Goal: Task Accomplishment & Management: Complete application form

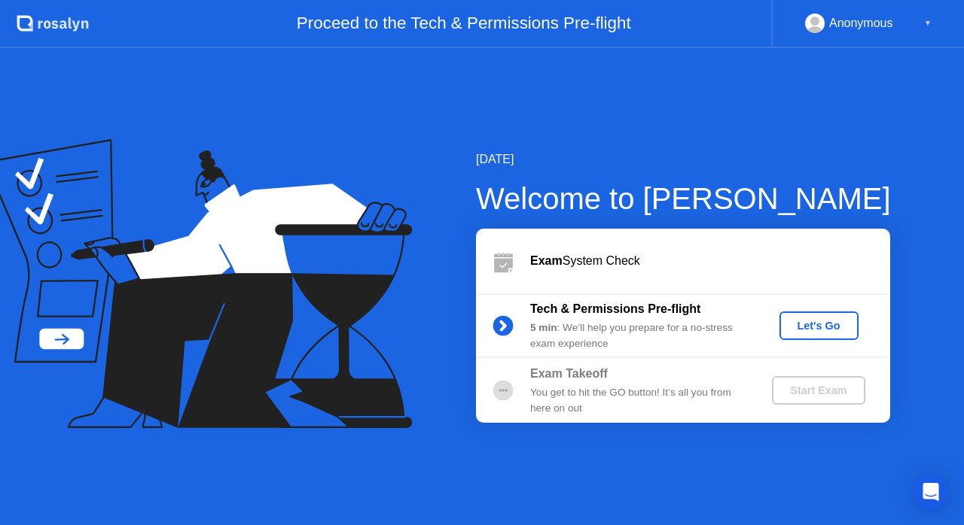
click at [828, 320] on div "Let's Go" at bounding box center [818, 326] width 67 height 12
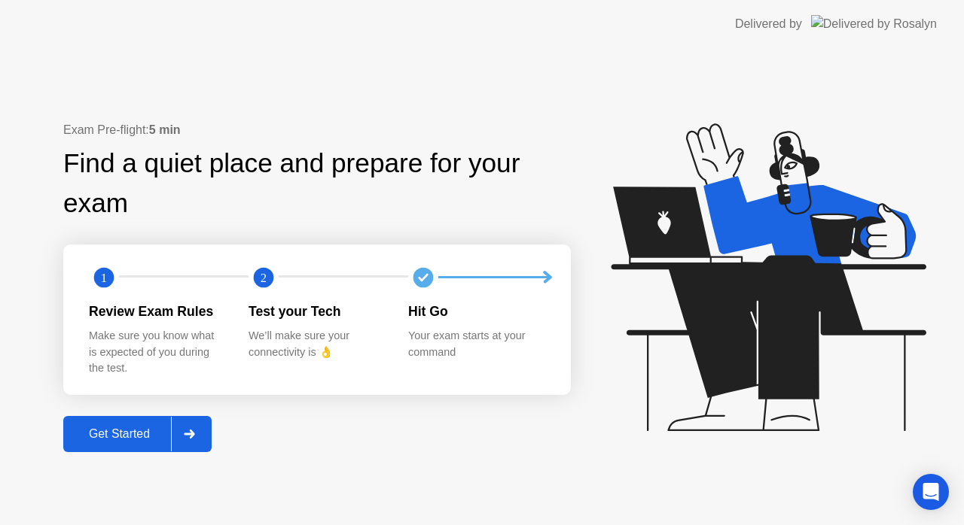
click at [184, 430] on div at bounding box center [189, 434] width 36 height 35
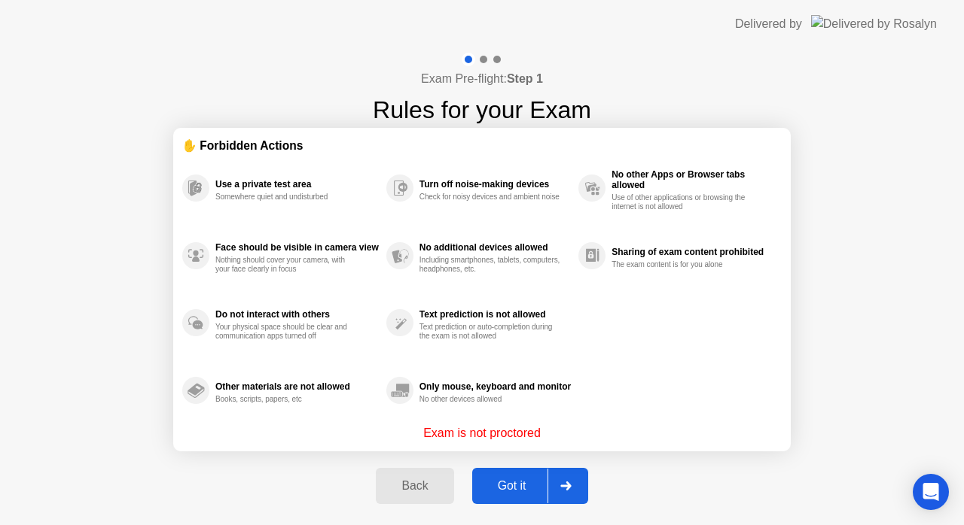
click at [574, 486] on div at bounding box center [565, 486] width 36 height 35
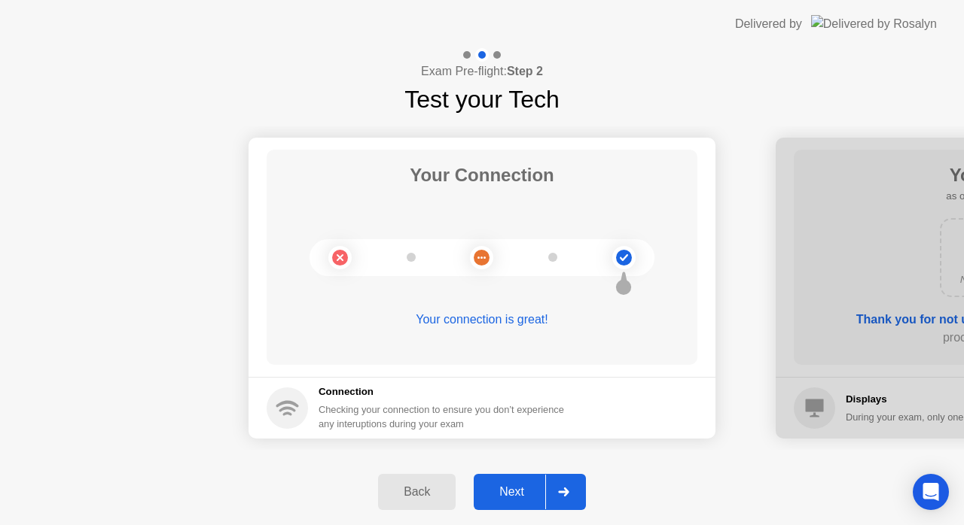
click at [574, 486] on div at bounding box center [563, 492] width 36 height 35
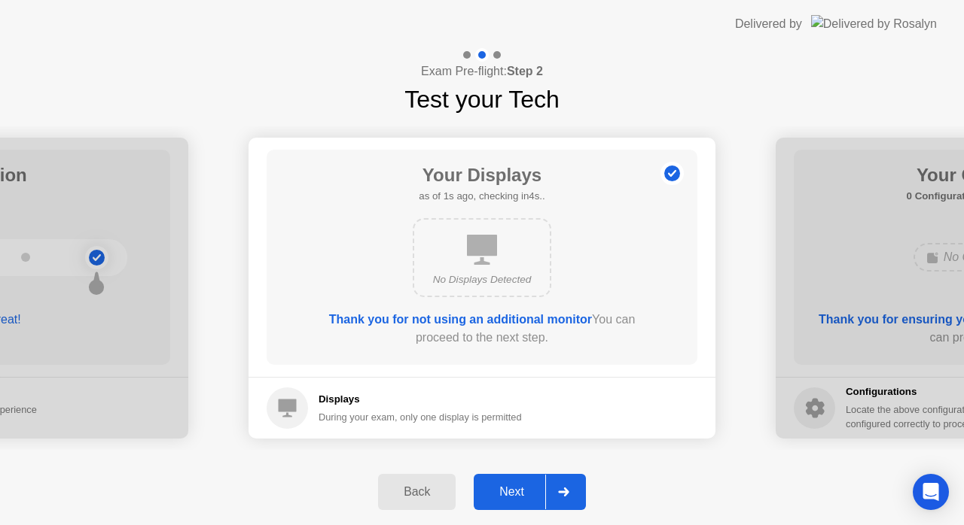
click at [574, 486] on div at bounding box center [563, 492] width 36 height 35
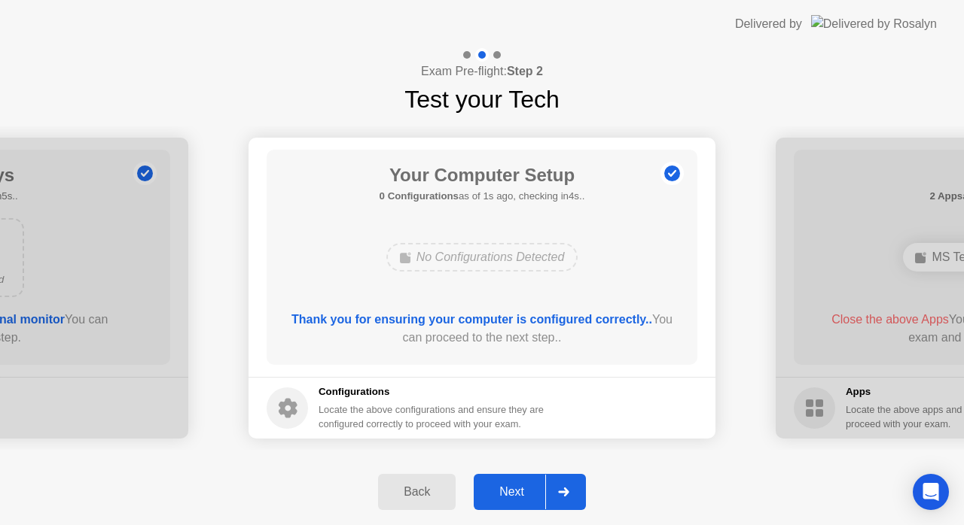
click at [574, 486] on div at bounding box center [563, 492] width 36 height 35
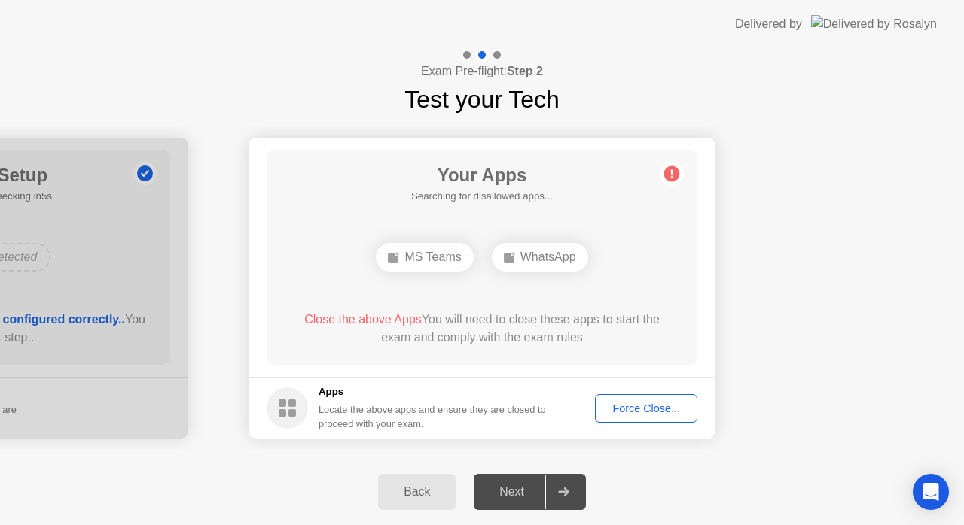
click at [652, 405] on div "Force Close..." at bounding box center [646, 409] width 92 height 12
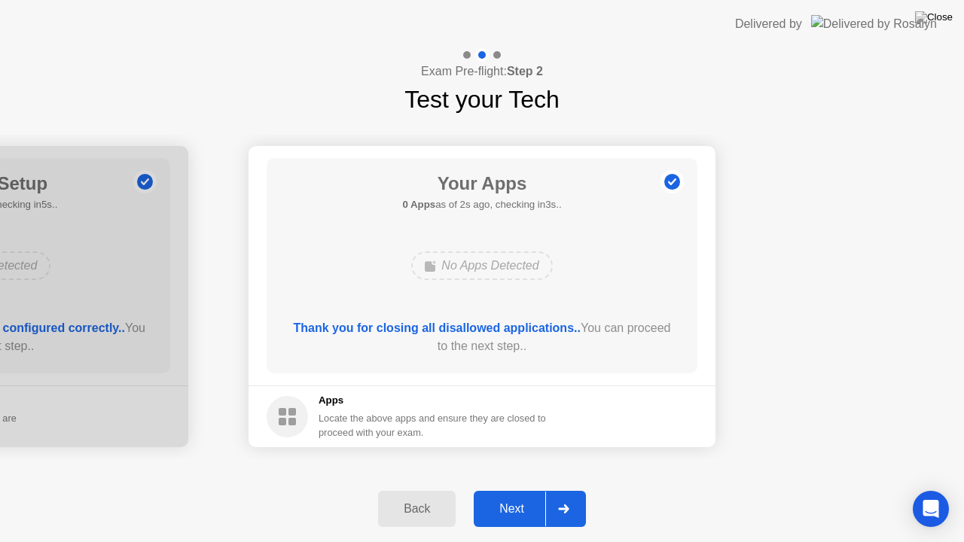
click at [564, 509] on icon at bounding box center [563, 508] width 11 height 9
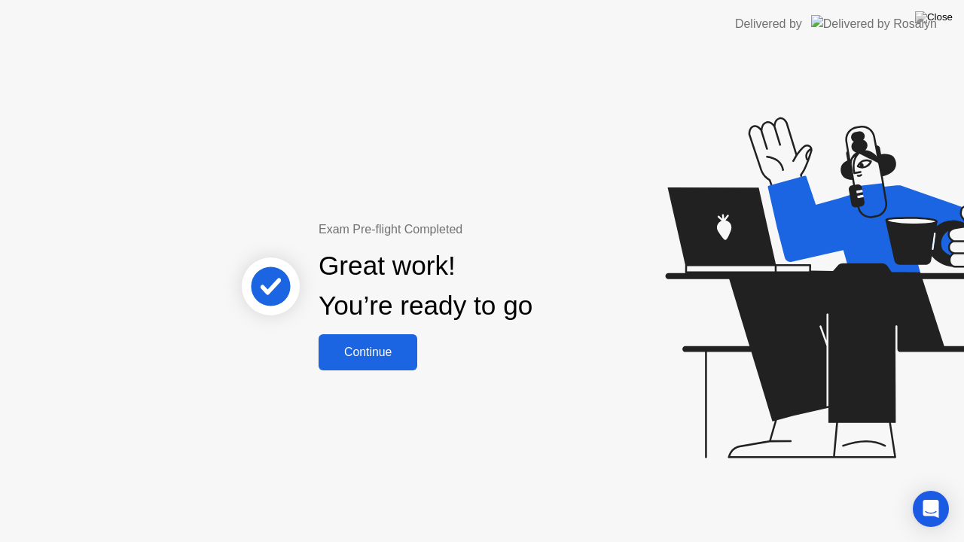
click at [405, 358] on div "Continue" at bounding box center [368, 353] width 90 height 14
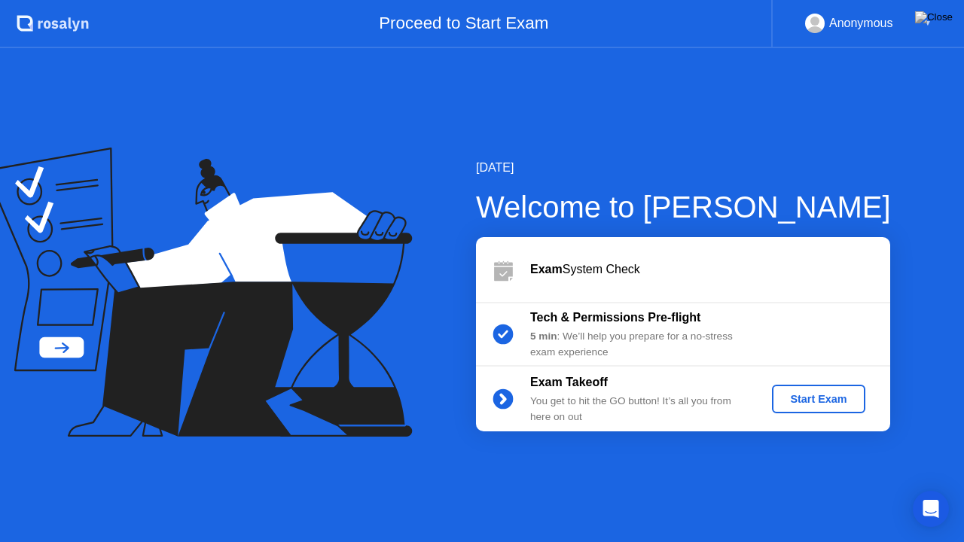
click at [827, 400] on div "Start Exam" at bounding box center [818, 399] width 81 height 12
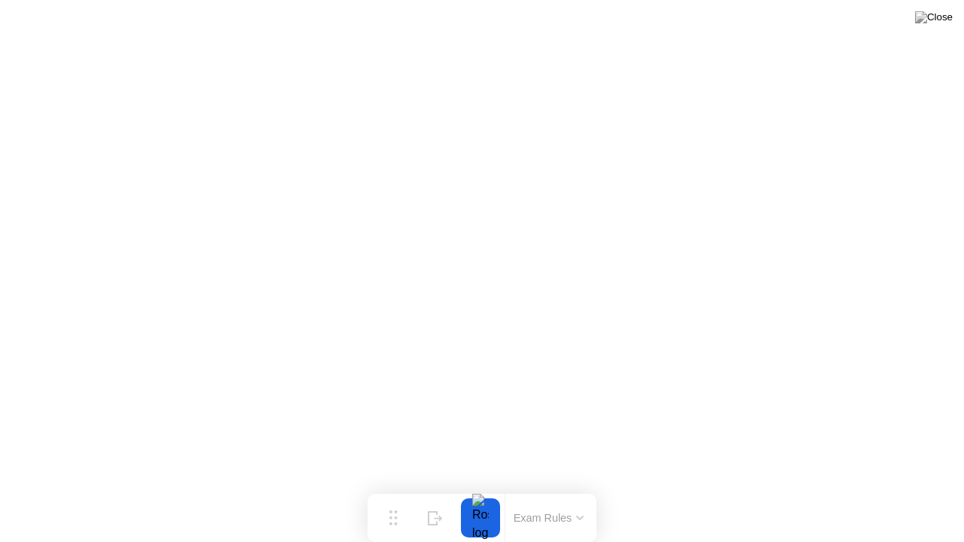
click at [581, 517] on icon at bounding box center [580, 517] width 6 height 3
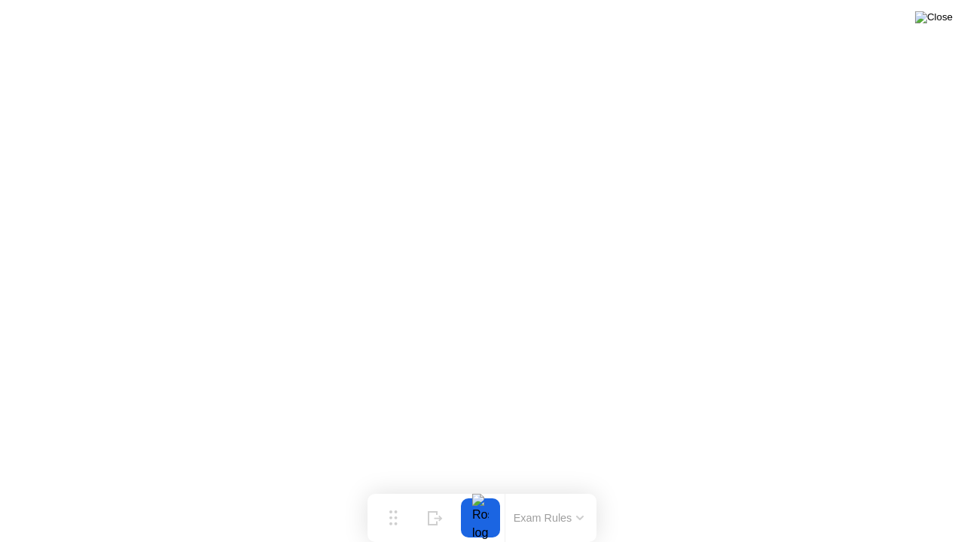
click at [934, 23] on img at bounding box center [934, 17] width 38 height 12
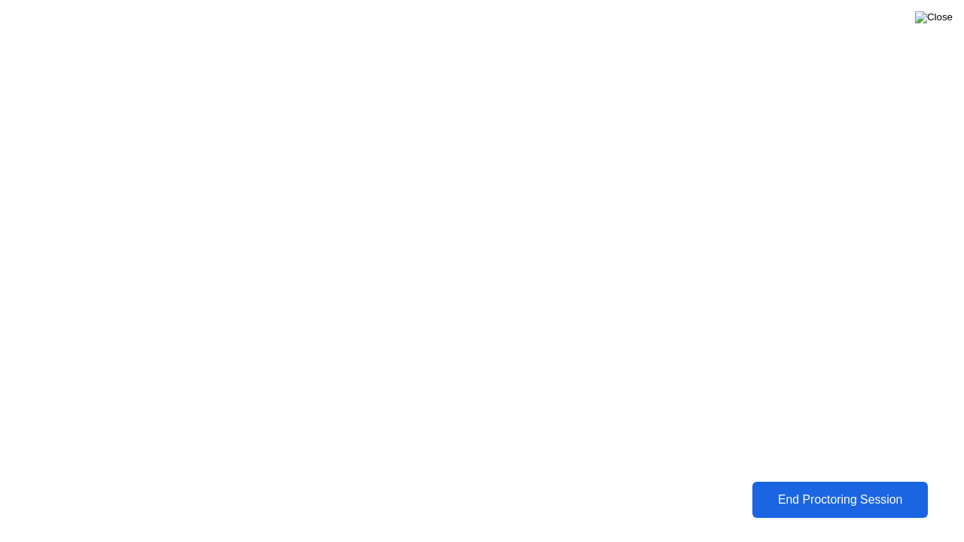
click at [952, 17] on img at bounding box center [934, 17] width 38 height 12
